Goal: Transaction & Acquisition: Purchase product/service

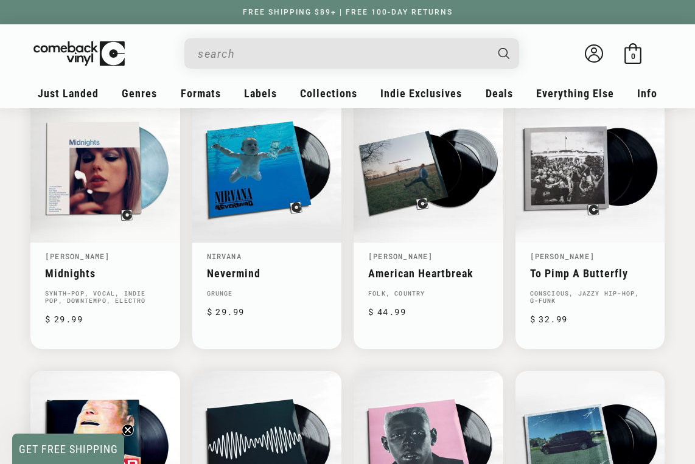
scroll to position [699, 0]
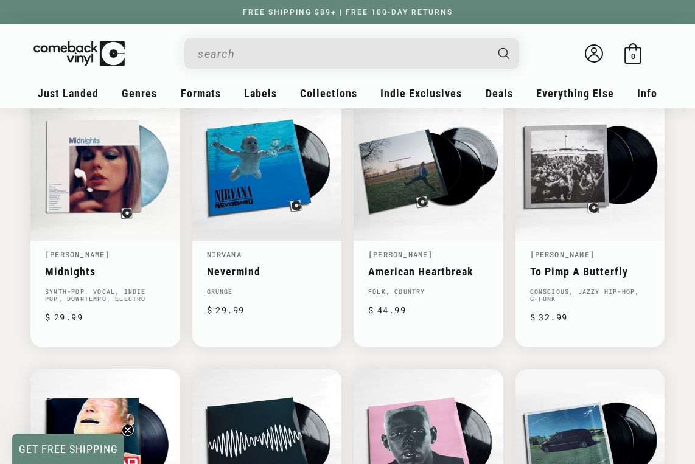
click at [383, 57] on input "When autocomplete results are available use up and down arrows to review and en…" at bounding box center [342, 53] width 288 height 25
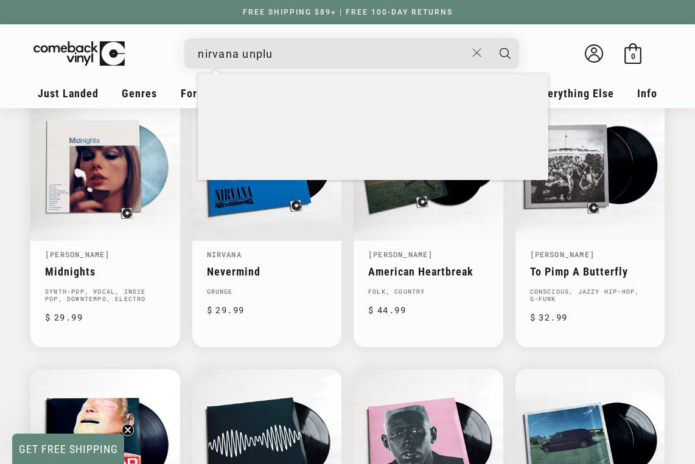
scroll to position [0, 695]
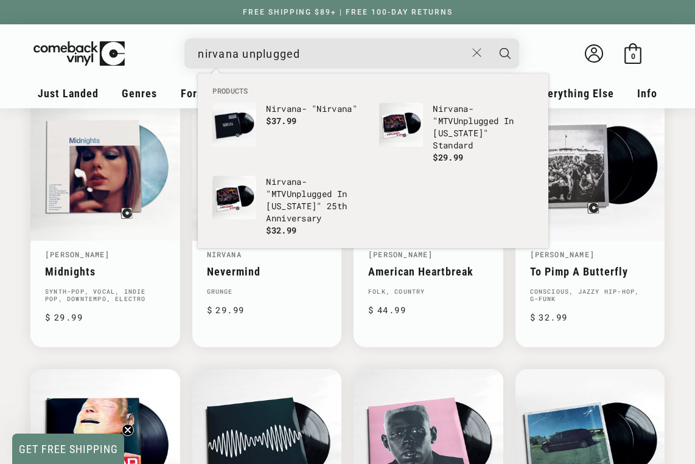
type input "nirvana unplugged"
click at [505, 53] on button "Search" at bounding box center [505, 53] width 30 height 30
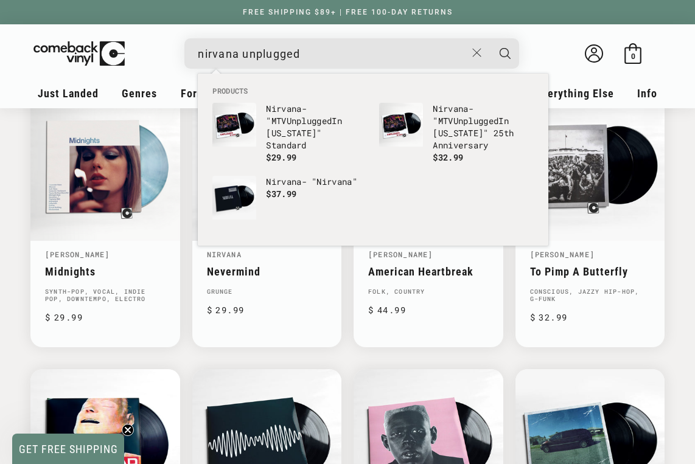
scroll to position [0, 1390]
click at [347, 55] on input "nirvana unplugged" at bounding box center [332, 53] width 268 height 25
click at [505, 53] on button "Search" at bounding box center [505, 53] width 30 height 30
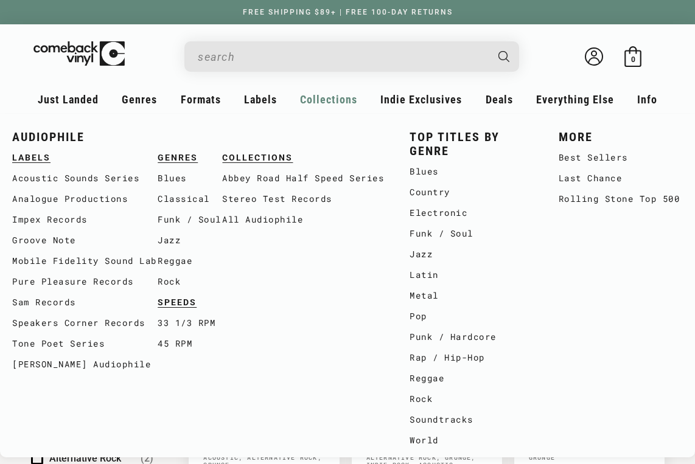
type input "nirvana unplugged"
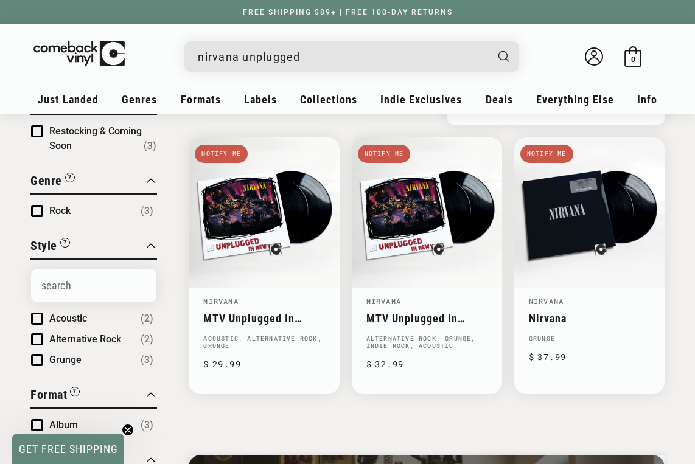
scroll to position [108, 0]
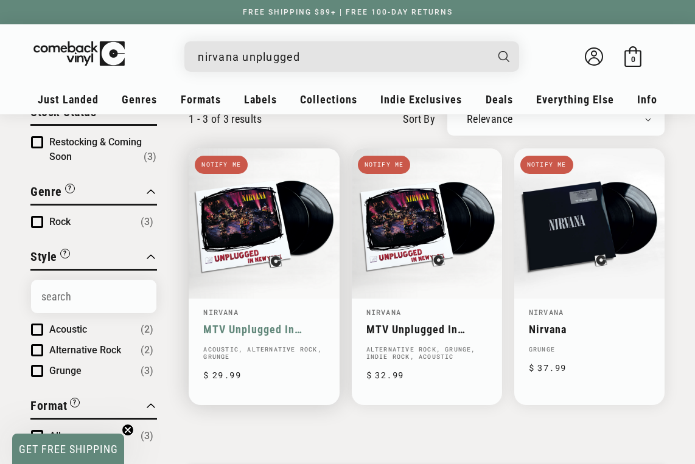
click at [242, 323] on link "MTV Unplugged In [US_STATE]" at bounding box center [263, 329] width 121 height 13
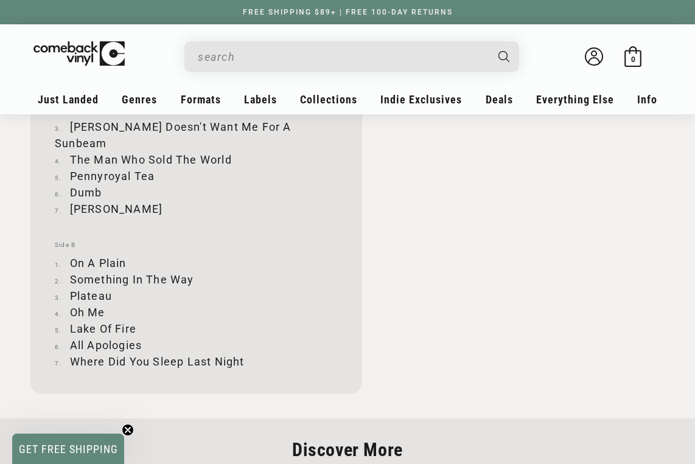
scroll to position [1452, 0]
